Goal: Navigation & Orientation: Find specific page/section

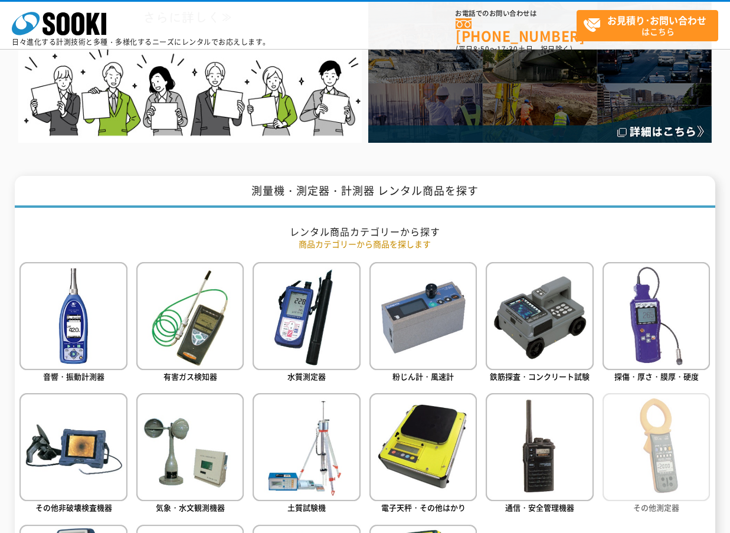
scroll to position [472, 0]
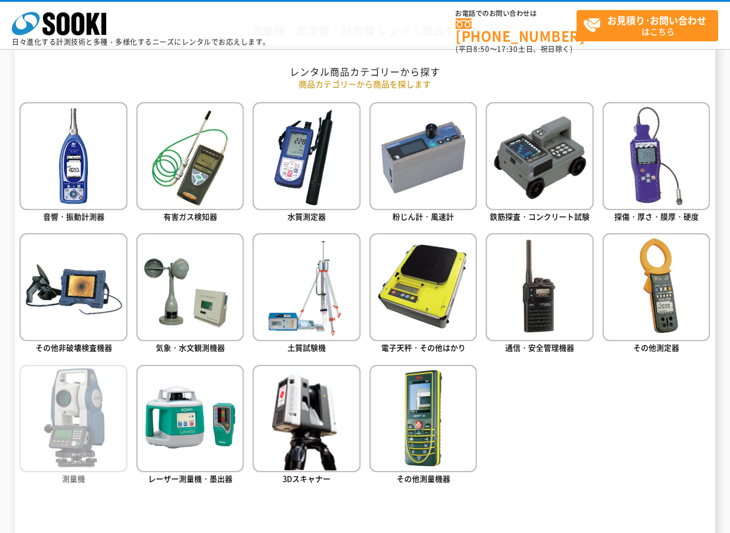
click at [51, 424] on img at bounding box center [72, 418] width 107 height 107
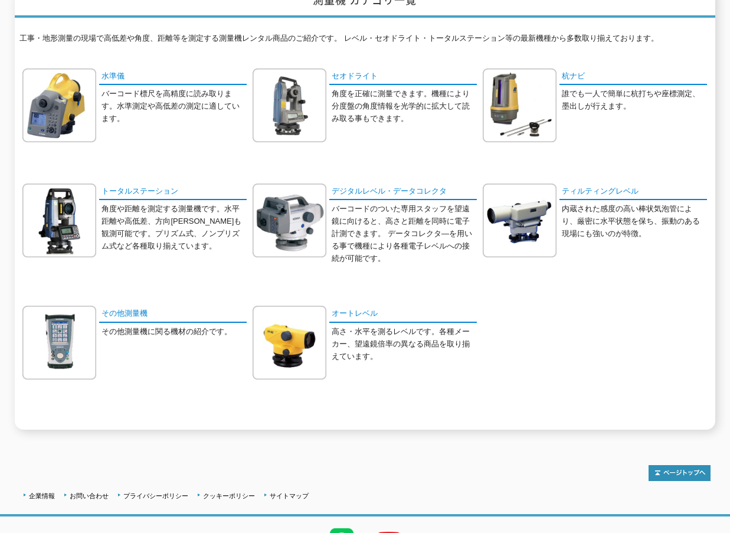
scroll to position [177, 0]
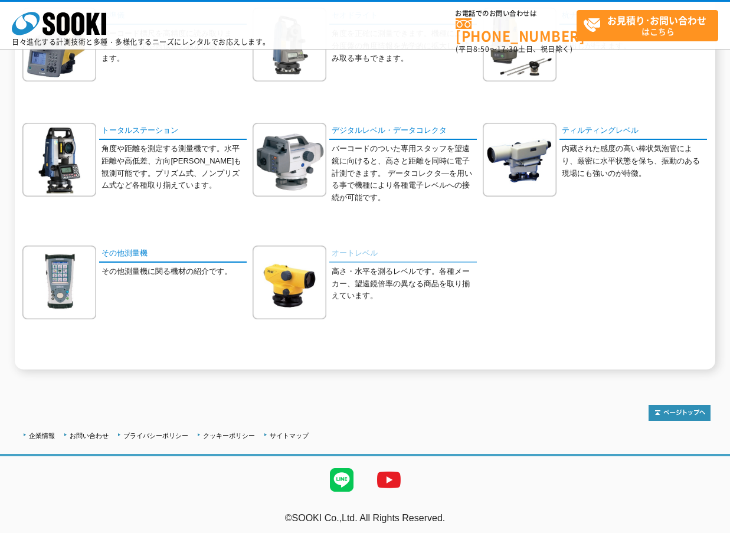
click at [358, 254] on link "オートレベル" at bounding box center [403, 254] width 148 height 17
